Goal: Find specific page/section: Locate item on page

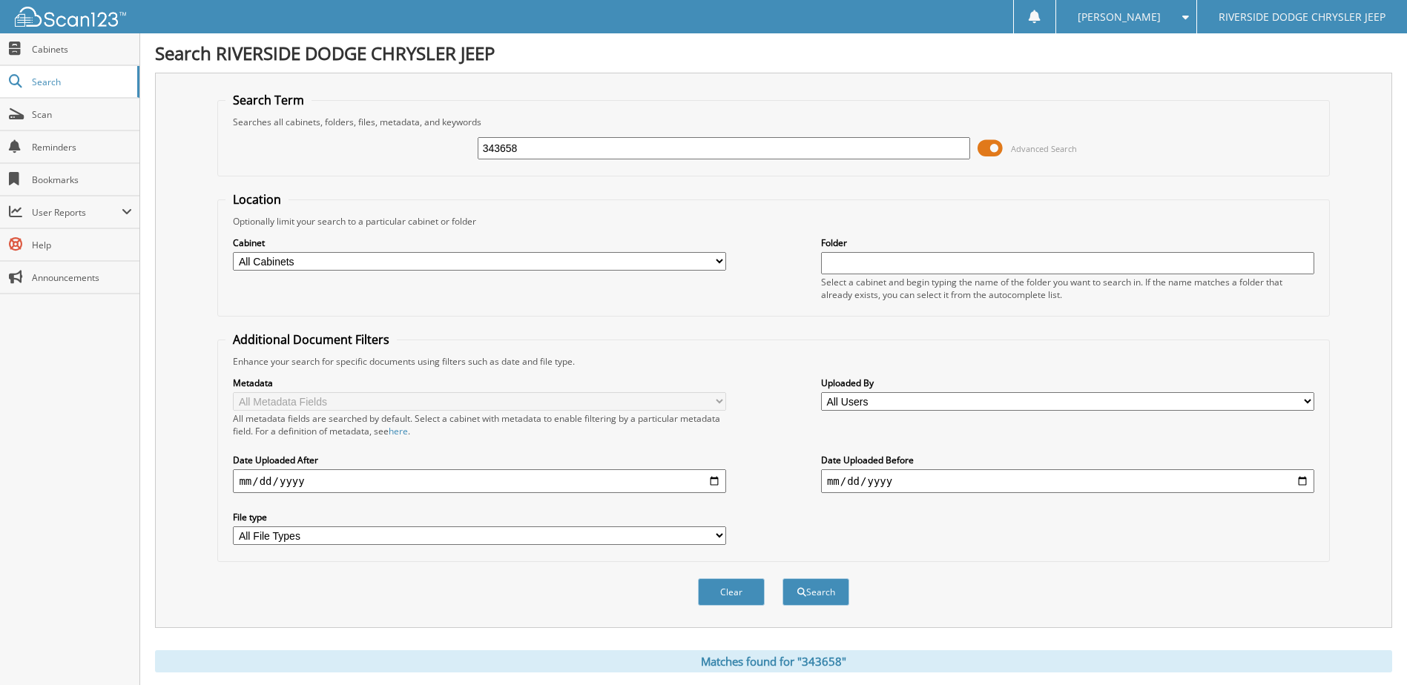
click at [581, 145] on input "343658" at bounding box center [724, 148] width 493 height 22
drag, startPoint x: 581, startPoint y: 145, endPoint x: 390, endPoint y: 170, distance: 192.2
click at [390, 170] on fieldset "Search Term Searches all cabinets, folders, files, metadata, and keywords 34365…" at bounding box center [773, 134] width 1112 height 85
type input "354036"
click at [783, 579] on button "Search" at bounding box center [816, 592] width 67 height 27
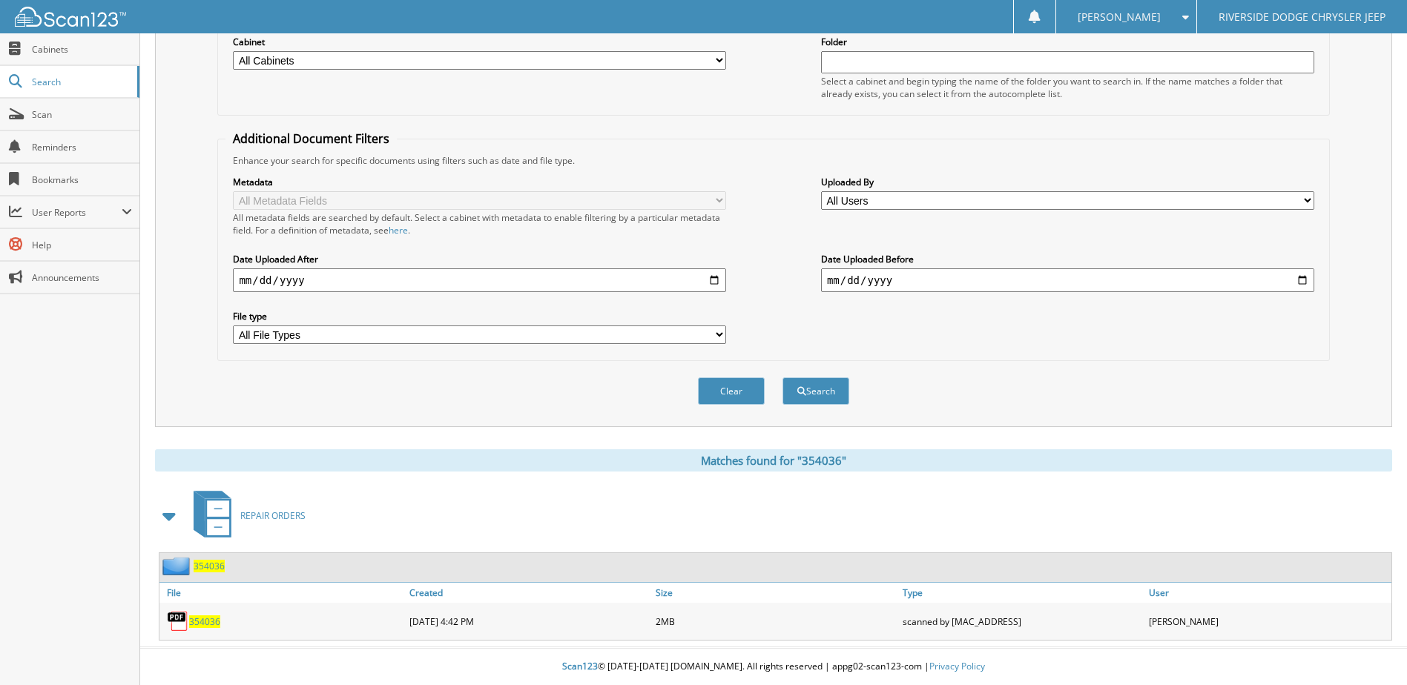
click at [201, 627] on span "354036" at bounding box center [204, 622] width 31 height 13
